Goal: Transaction & Acquisition: Purchase product/service

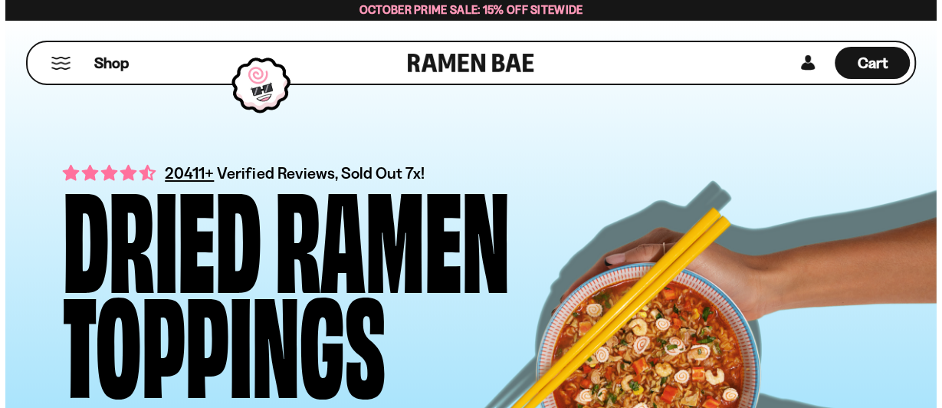
scroll to position [247, 0]
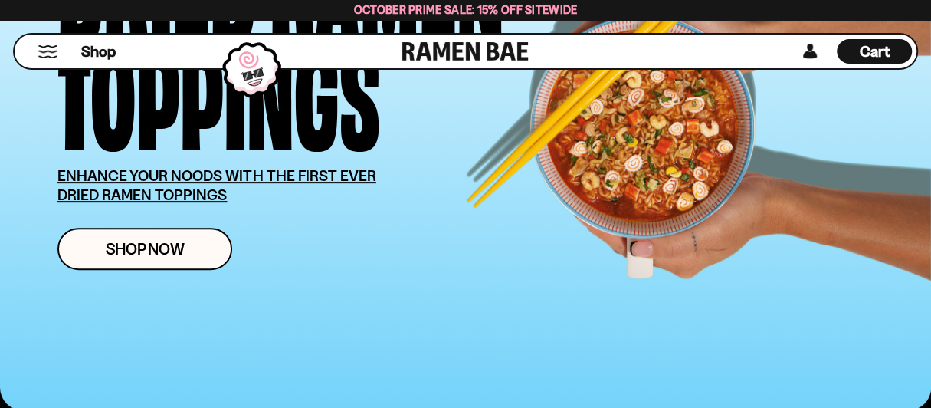
click at [0, 0] on icon at bounding box center [0, 0] width 0 height 0
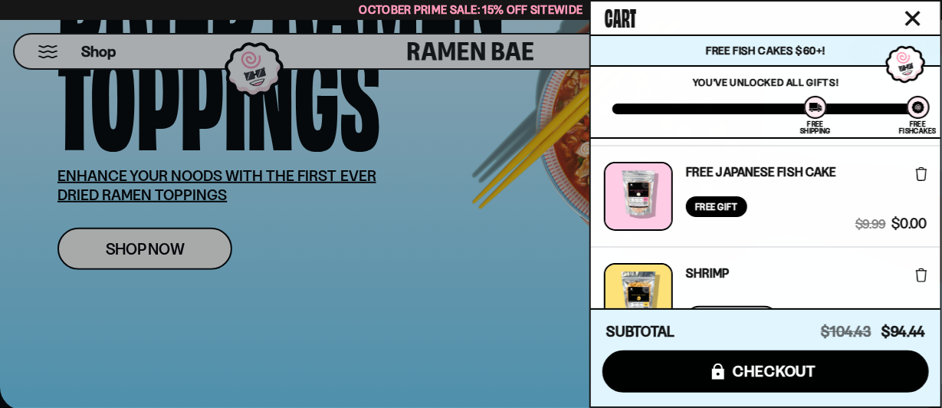
scroll to position [0, 0]
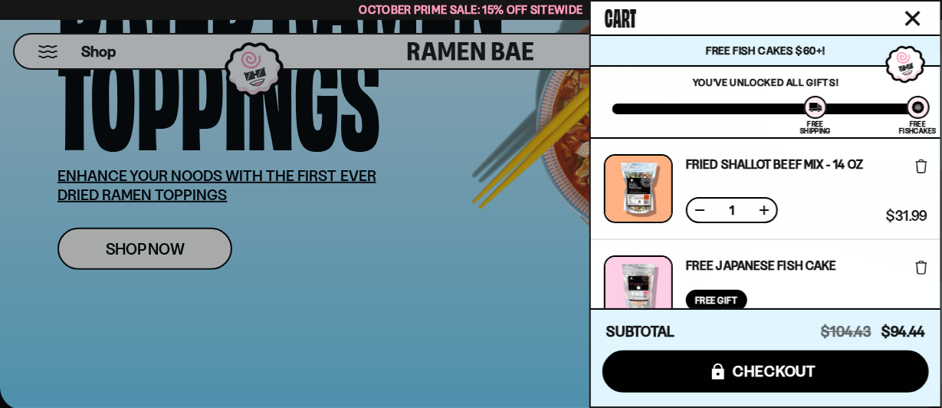
click at [382, 94] on div at bounding box center [471, 204] width 942 height 408
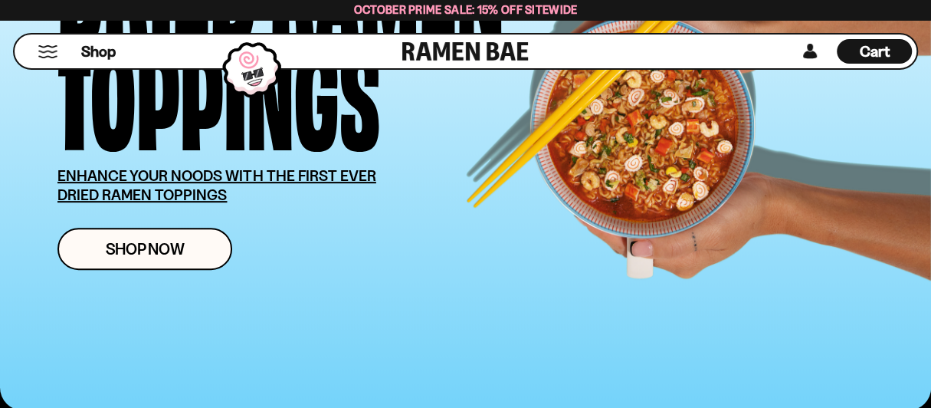
click at [0, 0] on icon at bounding box center [0, 0] width 0 height 0
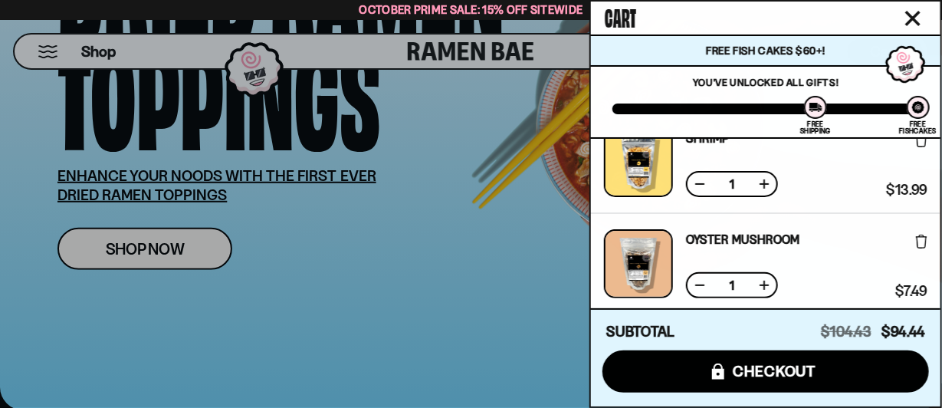
scroll to position [238, 0]
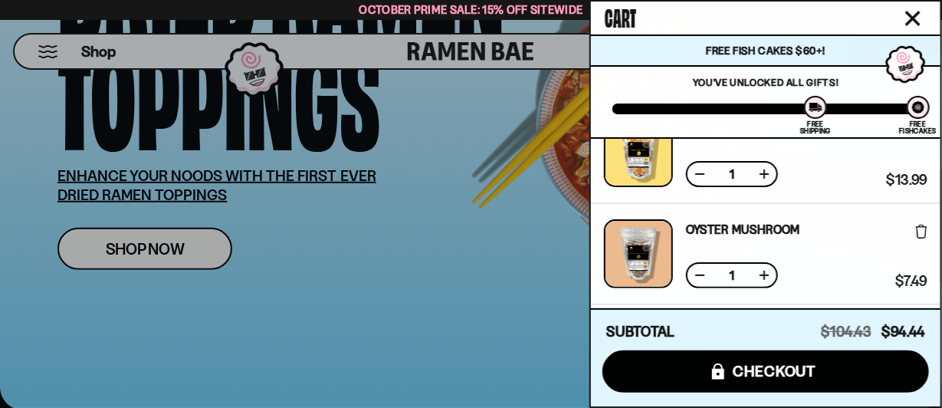
click at [916, 137] on icon at bounding box center [921, 130] width 11 height 14
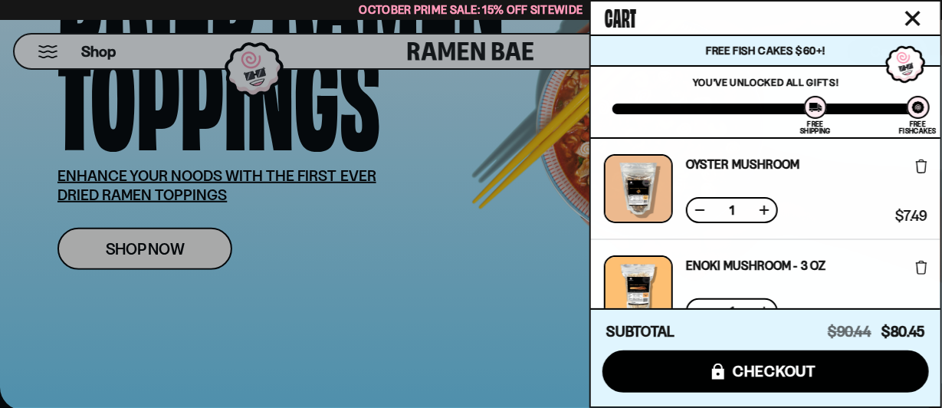
scroll to position [192, 0]
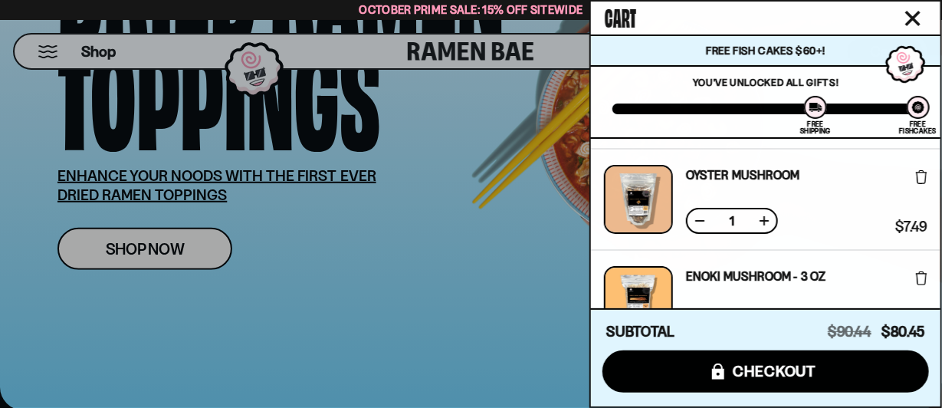
click at [919, 184] on icon at bounding box center [921, 177] width 11 height 14
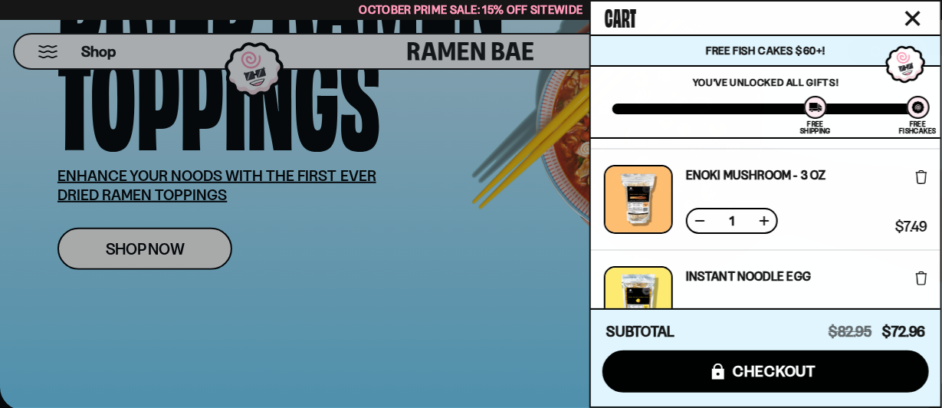
click at [919, 184] on icon at bounding box center [921, 177] width 11 height 14
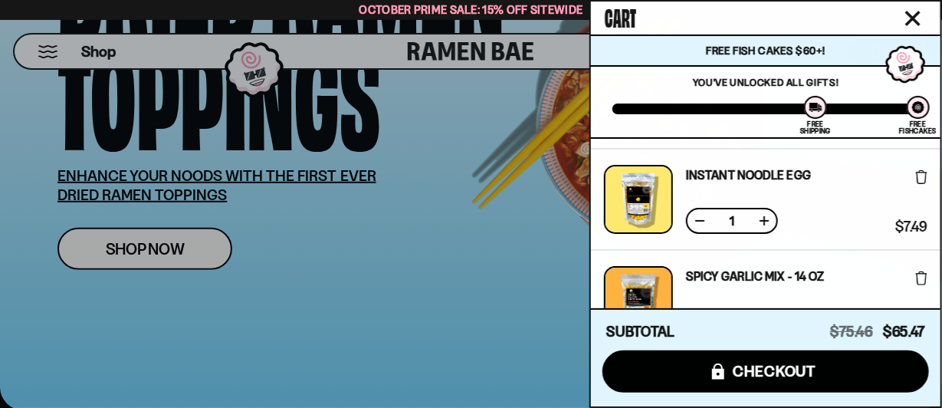
click at [919, 184] on icon at bounding box center [921, 177] width 11 height 14
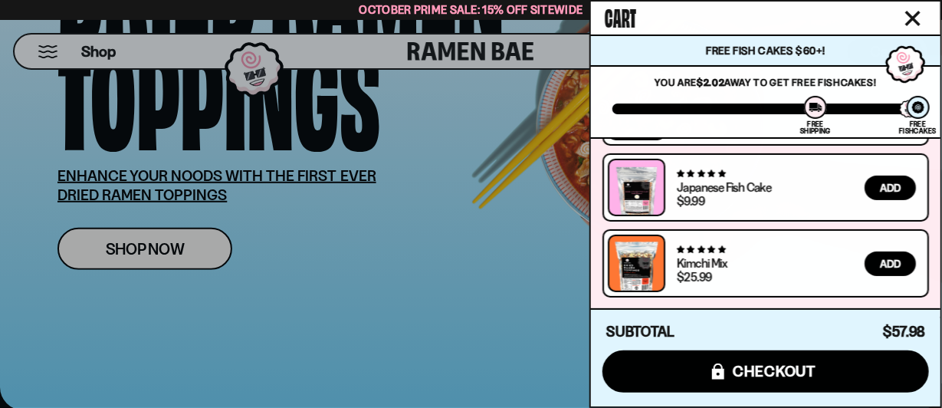
scroll to position [375, 0]
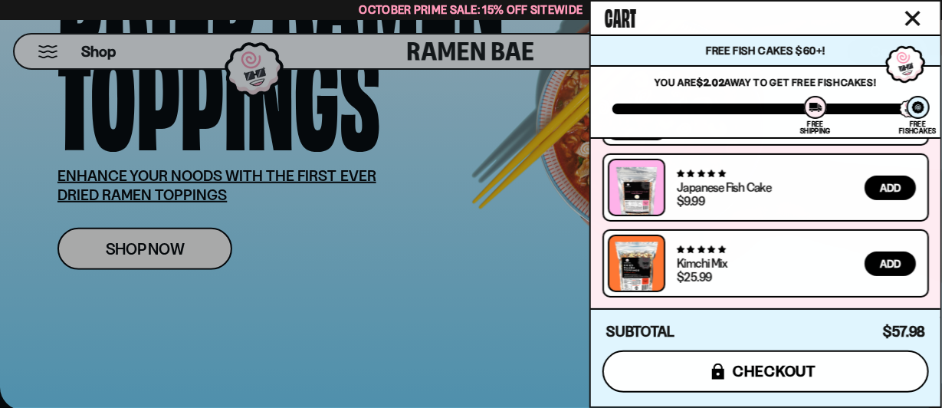
click at [817, 365] on button "icons8-lock checkout" at bounding box center [765, 371] width 326 height 42
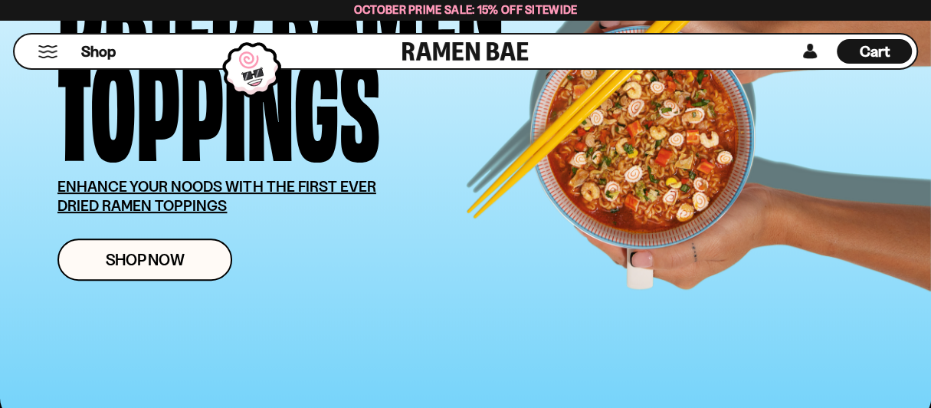
scroll to position [238, 0]
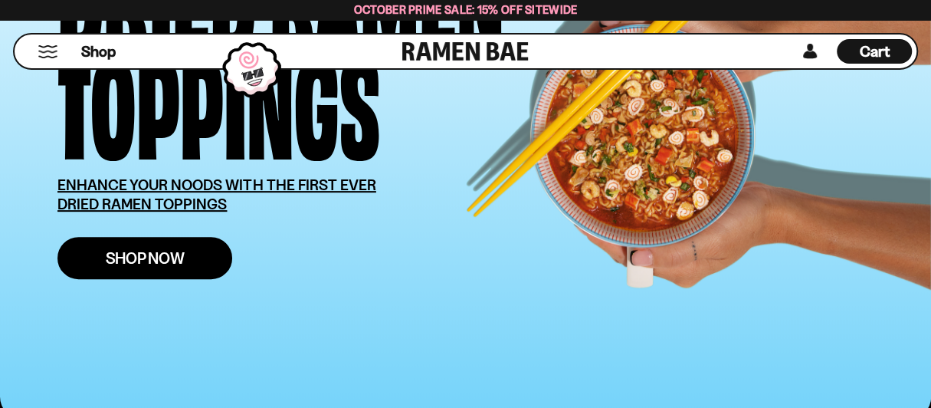
click at [185, 266] on span "Shop Now" at bounding box center [145, 258] width 79 height 16
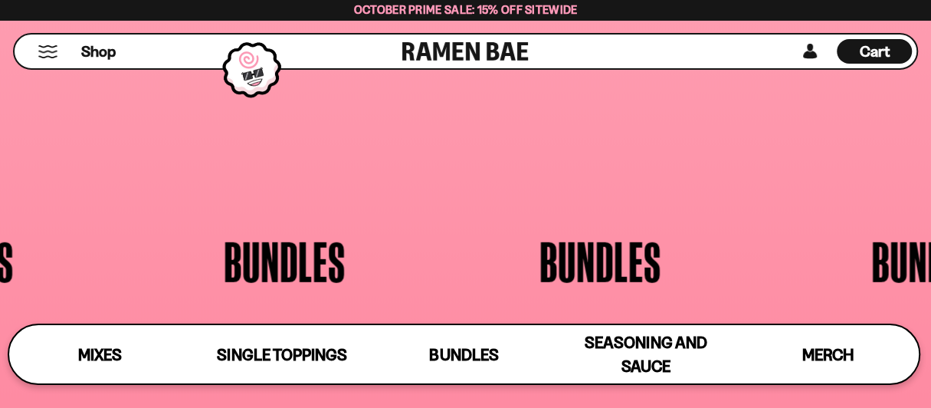
scroll to position [2477, 0]
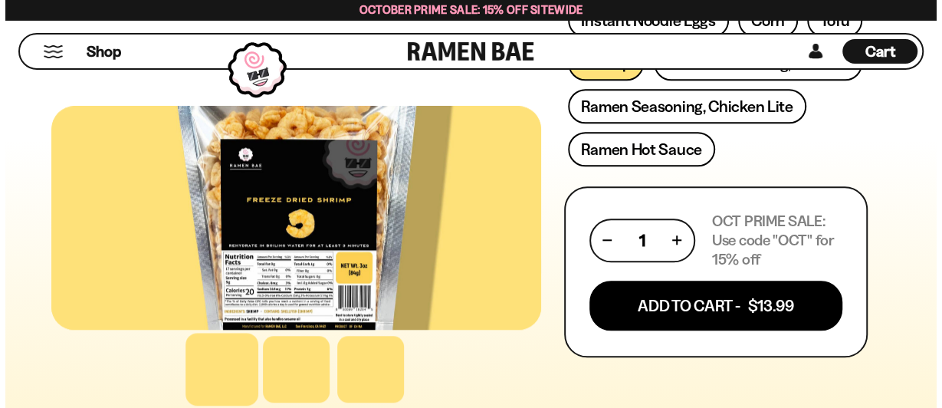
scroll to position [788, 0]
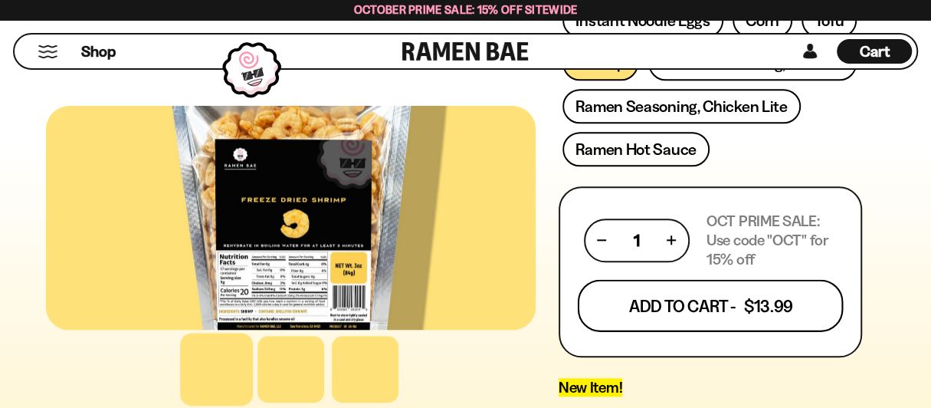
click at [577, 279] on button "Add To Cart - $13.99" at bounding box center [710, 305] width 266 height 52
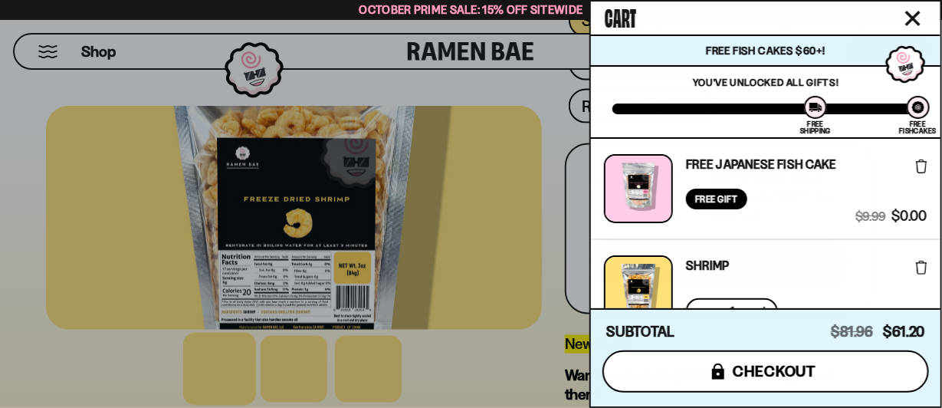
click at [732, 362] on span "checkout" at bounding box center [774, 370] width 84 height 17
